Goal: Transaction & Acquisition: Purchase product/service

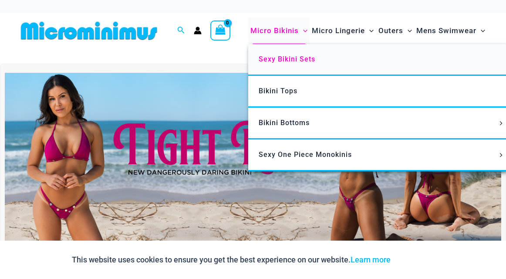
click at [276, 57] on span "Sexy Bikini Sets" at bounding box center [287, 59] width 57 height 8
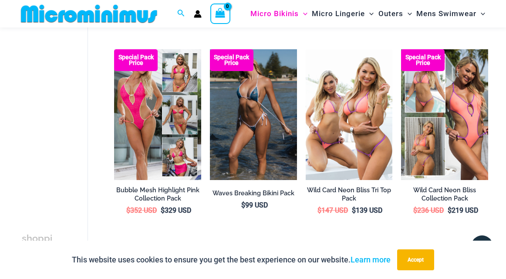
scroll to position [247, 0]
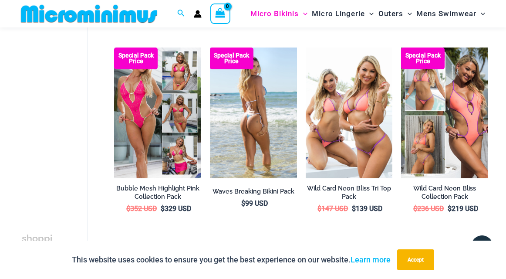
click at [263, 131] on img at bounding box center [253, 112] width 87 height 131
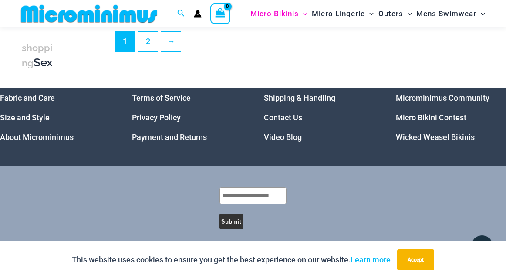
scroll to position [1653, 0]
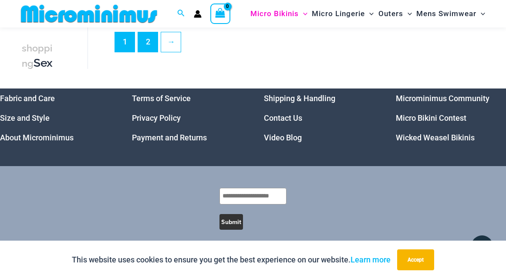
click at [145, 36] on link "2" at bounding box center [148, 42] width 20 height 20
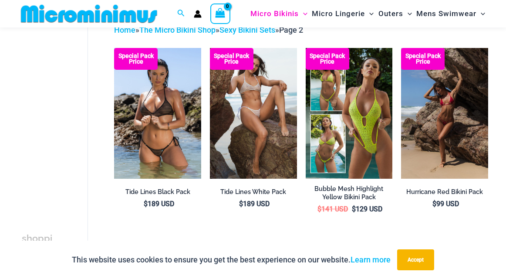
scroll to position [50, 0]
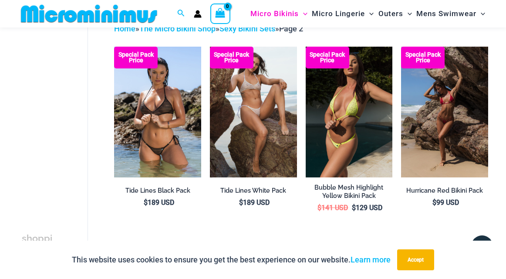
click at [373, 116] on img at bounding box center [349, 112] width 87 height 131
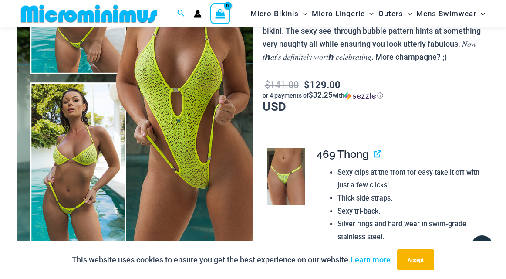
scroll to position [149, 0]
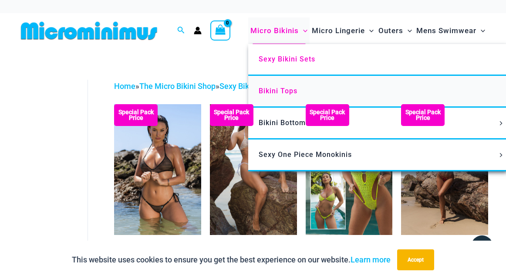
click at [276, 90] on span "Bikini Tops" at bounding box center [278, 91] width 39 height 8
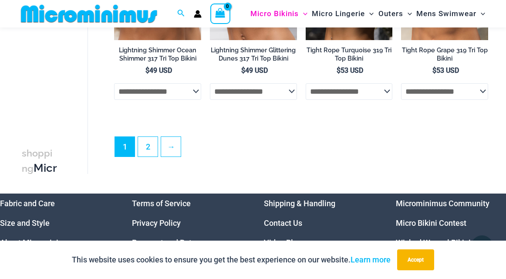
scroll to position [2026, 0]
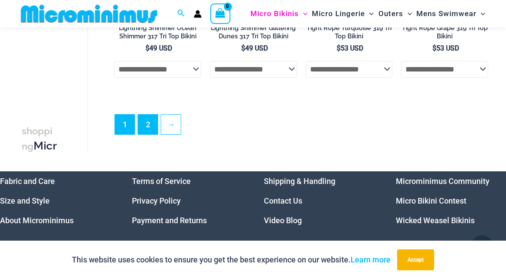
click at [148, 122] on link "2" at bounding box center [148, 125] width 20 height 20
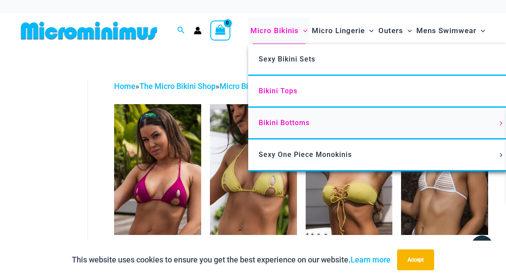
click at [273, 122] on span "Bikini Bottoms" at bounding box center [284, 122] width 51 height 8
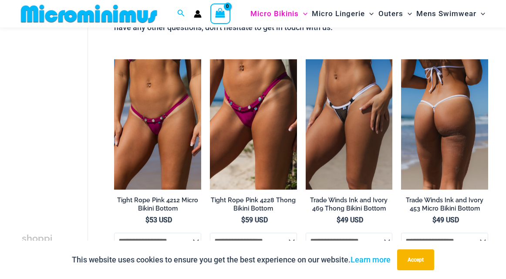
scroll to position [456, 0]
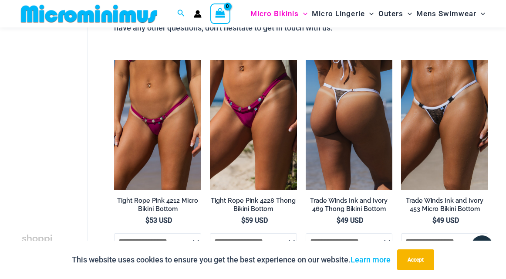
click at [344, 101] on img at bounding box center [349, 125] width 87 height 131
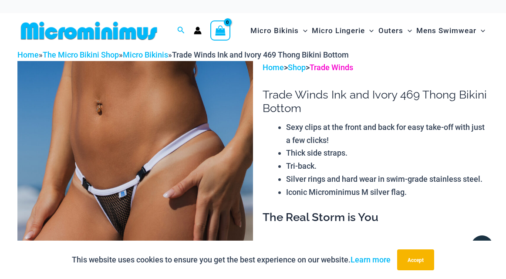
click at [339, 69] on link "Trade Winds" at bounding box center [332, 67] width 44 height 9
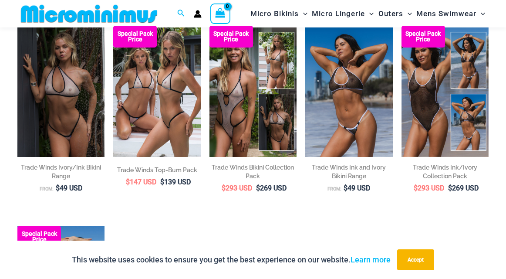
scroll to position [91, 0]
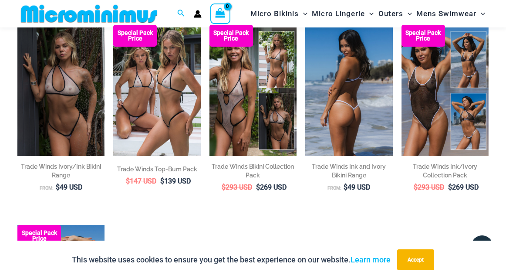
click at [333, 99] on img at bounding box center [348, 90] width 87 height 131
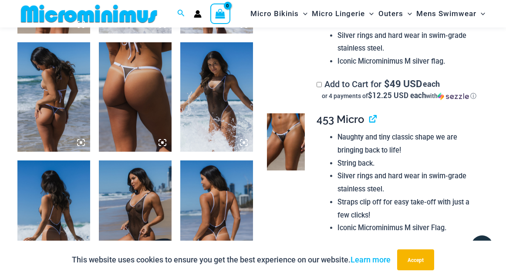
scroll to position [727, 0]
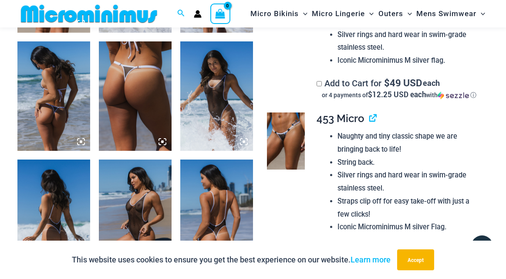
click at [284, 128] on img at bounding box center [286, 140] width 38 height 57
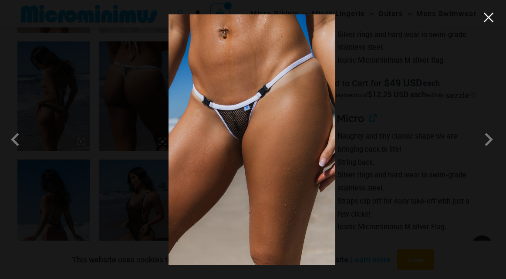
click at [488, 17] on button "Close" at bounding box center [488, 17] width 13 height 13
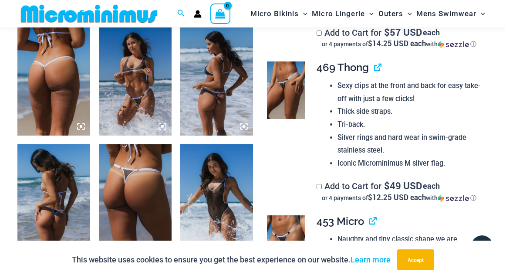
scroll to position [624, 0]
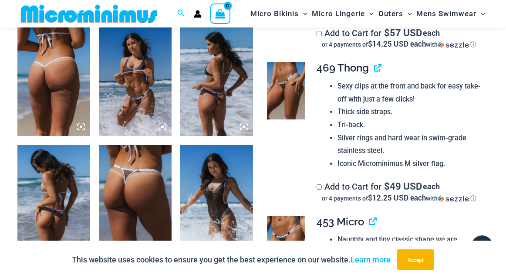
click at [281, 78] on img at bounding box center [286, 90] width 38 height 57
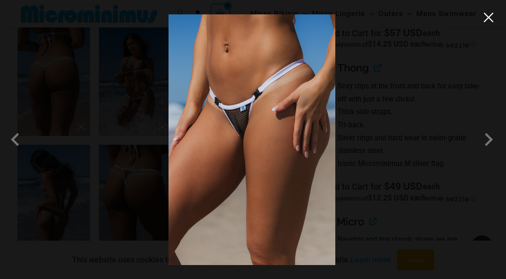
click at [483, 17] on button "Close" at bounding box center [488, 17] width 13 height 13
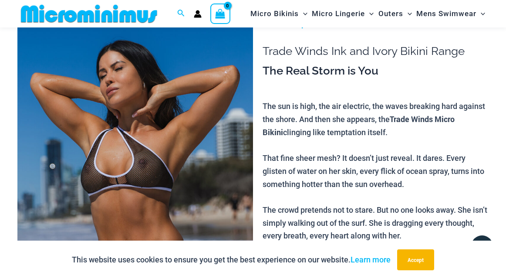
scroll to position [34, 0]
